Goal: Task Accomplishment & Management: Use online tool/utility

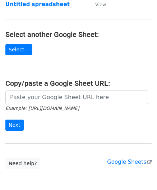
scroll to position [72, 0]
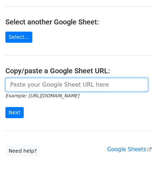
click at [41, 87] on input "url" at bounding box center [76, 85] width 142 height 14
paste input "[URL][DOMAIN_NAME]"
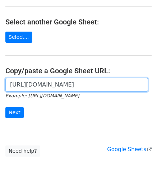
scroll to position [0, 152]
type input "[URL][DOMAIN_NAME]"
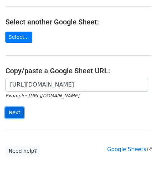
click at [13, 114] on input "Next" at bounding box center [14, 112] width 18 height 11
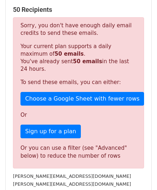
scroll to position [242, 0]
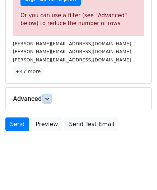
click at [46, 96] on icon at bounding box center [47, 98] width 4 height 4
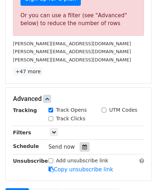
click at [82, 146] on icon at bounding box center [84, 146] width 5 height 5
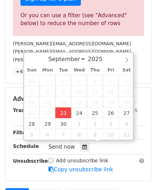
type input "2025-09-23 12:00"
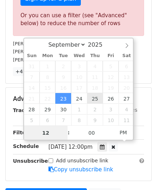
paste input "4"
type input "4"
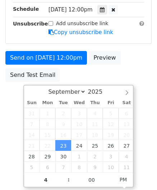
type input "2025-09-23 16:00"
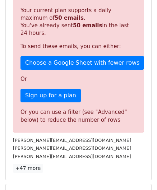
scroll to position [329, 0]
